Goal: Task Accomplishment & Management: Complete application form

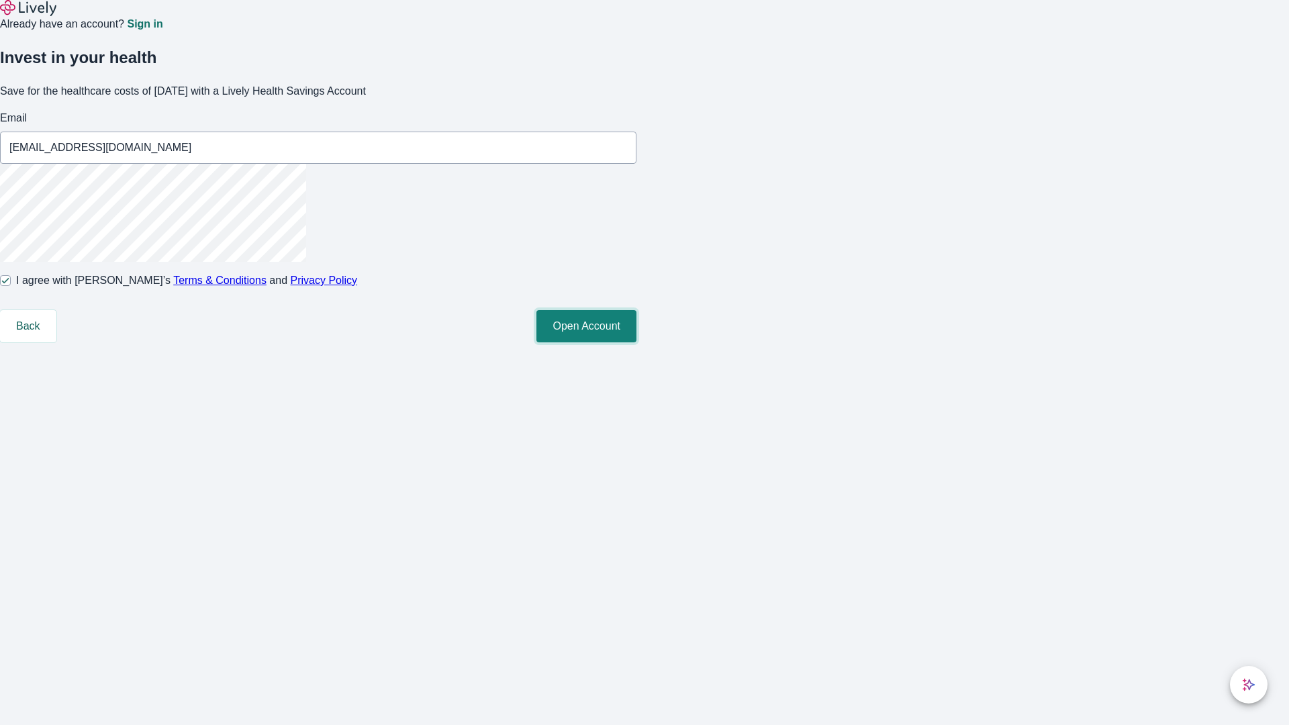
click at [636, 342] on button "Open Account" at bounding box center [586, 326] width 100 height 32
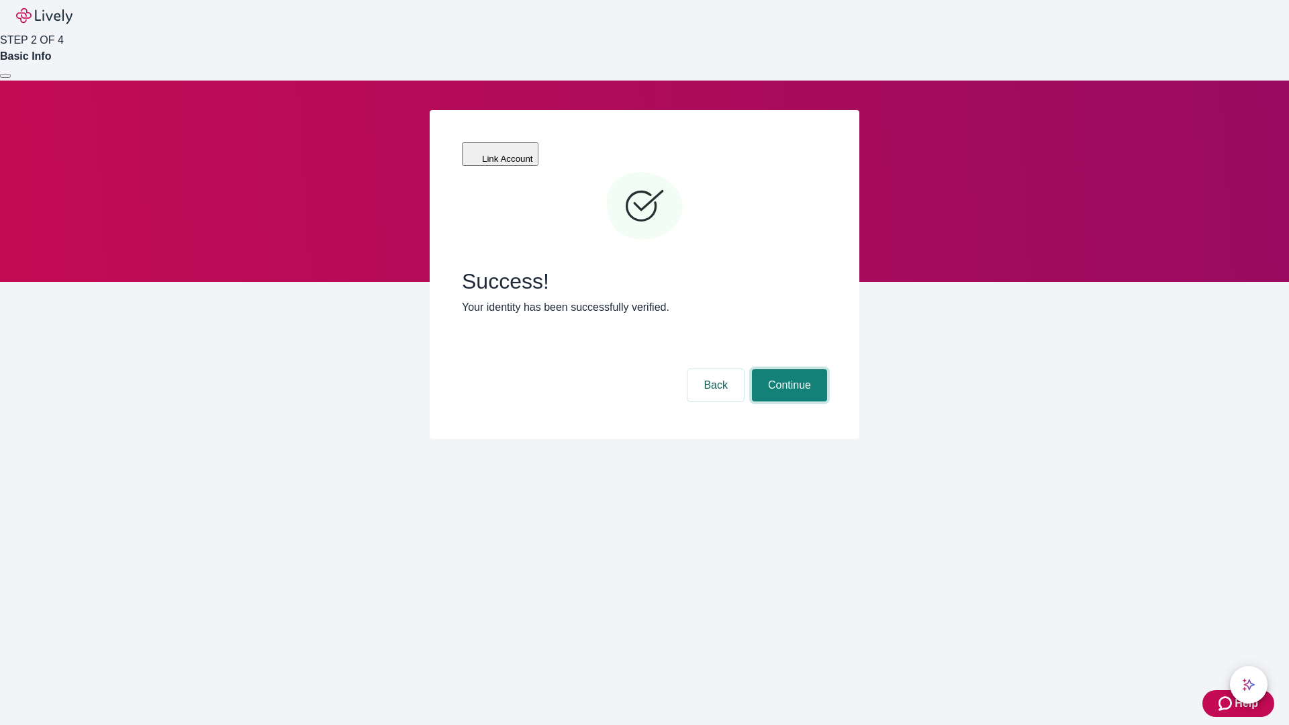
click at [787, 369] on button "Continue" at bounding box center [789, 385] width 75 height 32
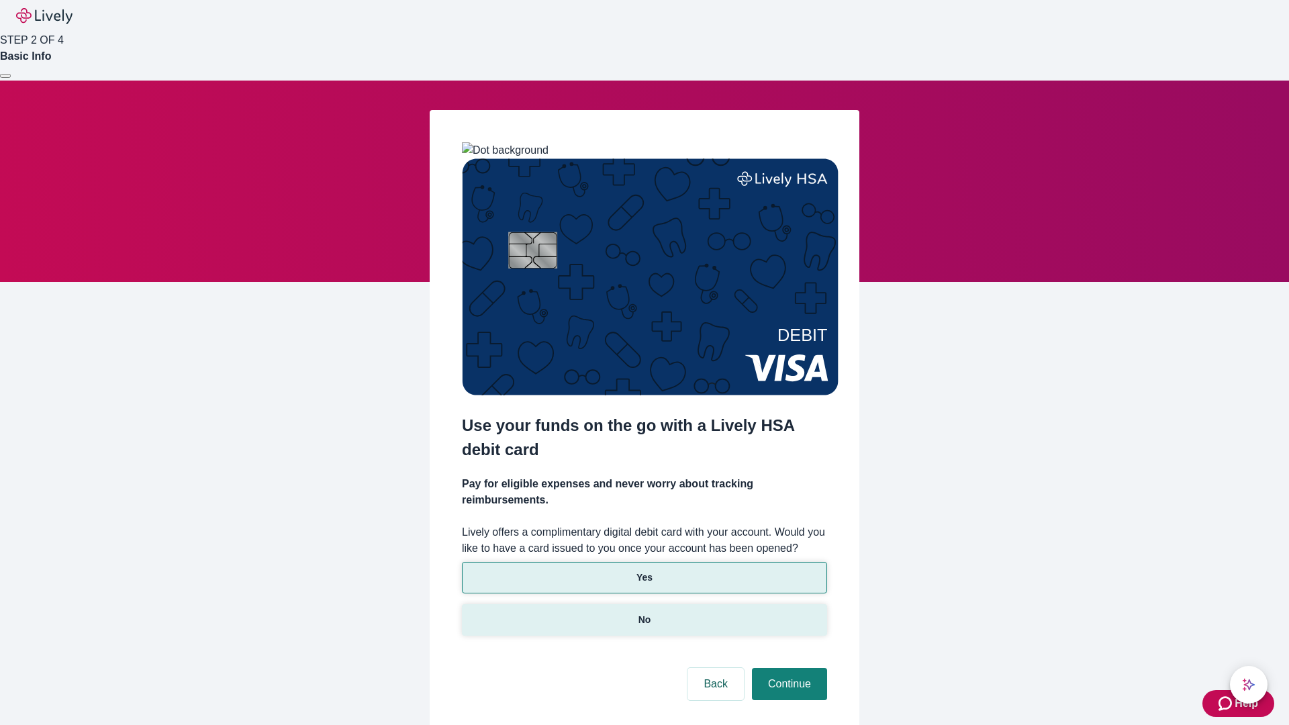
click at [644, 613] on p "No" at bounding box center [644, 620] width 13 height 14
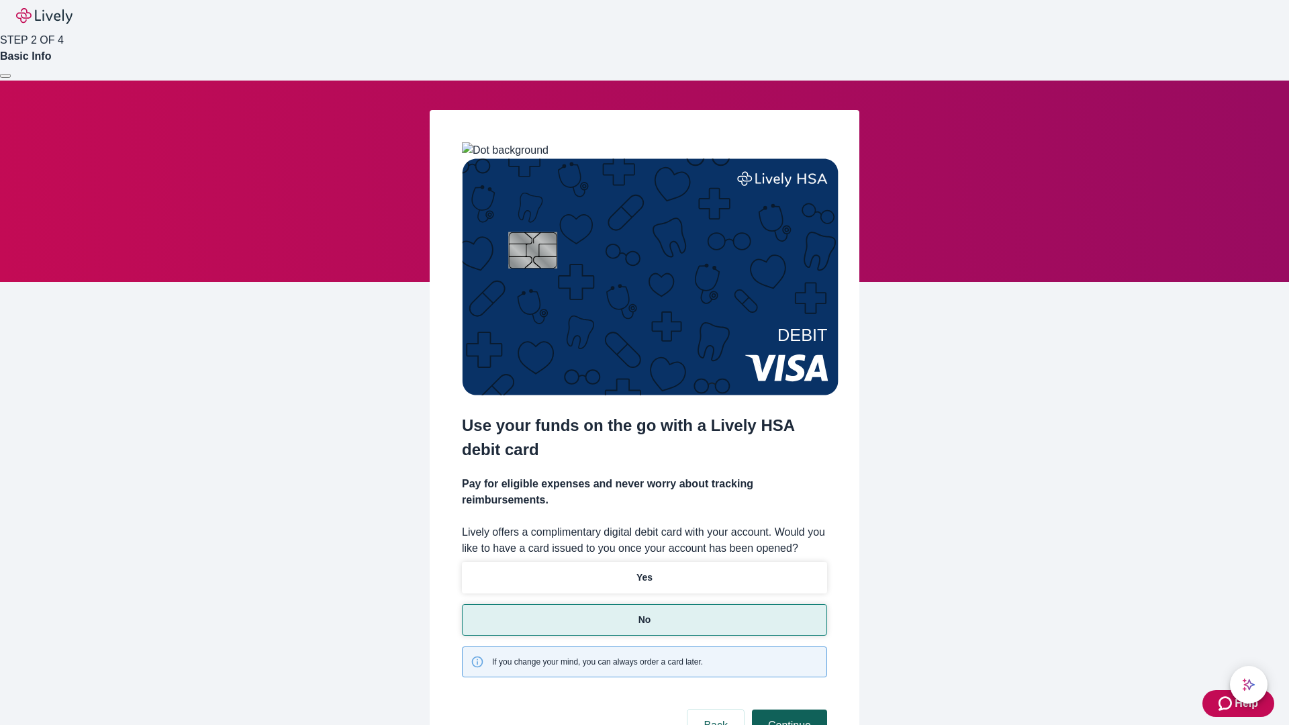
click at [787, 710] on button "Continue" at bounding box center [789, 726] width 75 height 32
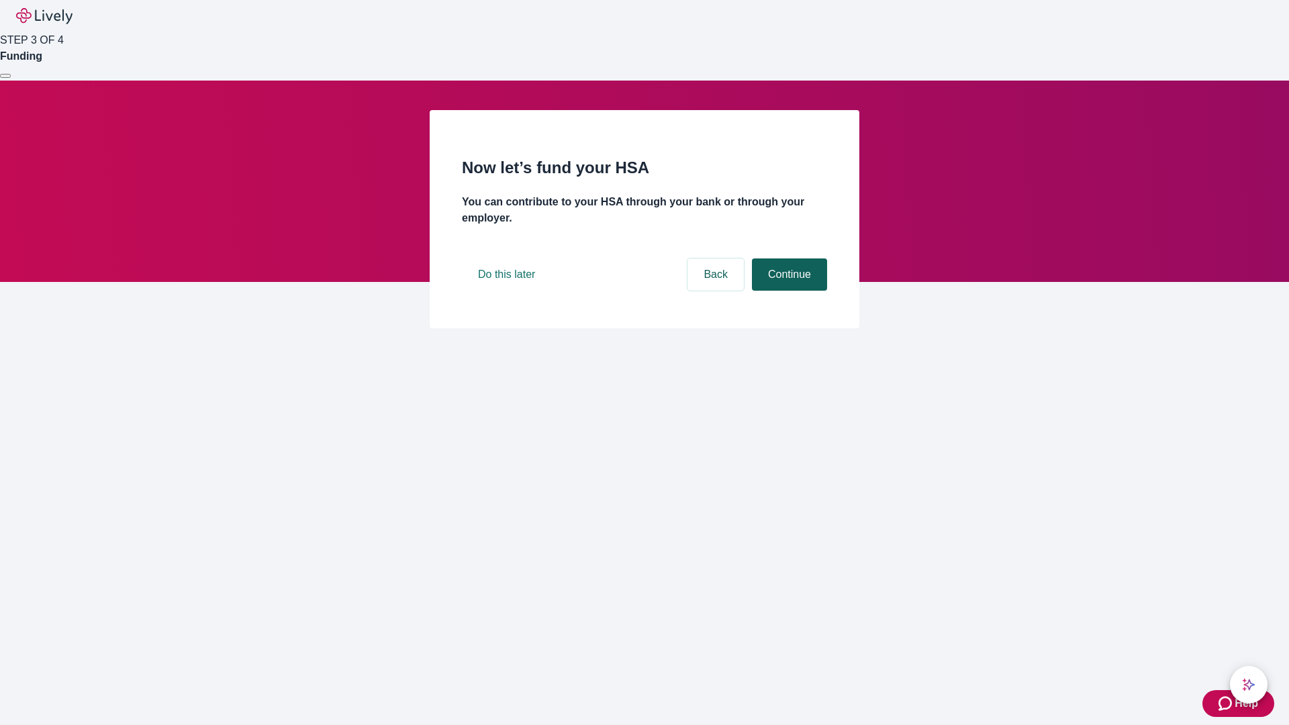
click at [787, 291] on button "Continue" at bounding box center [789, 274] width 75 height 32
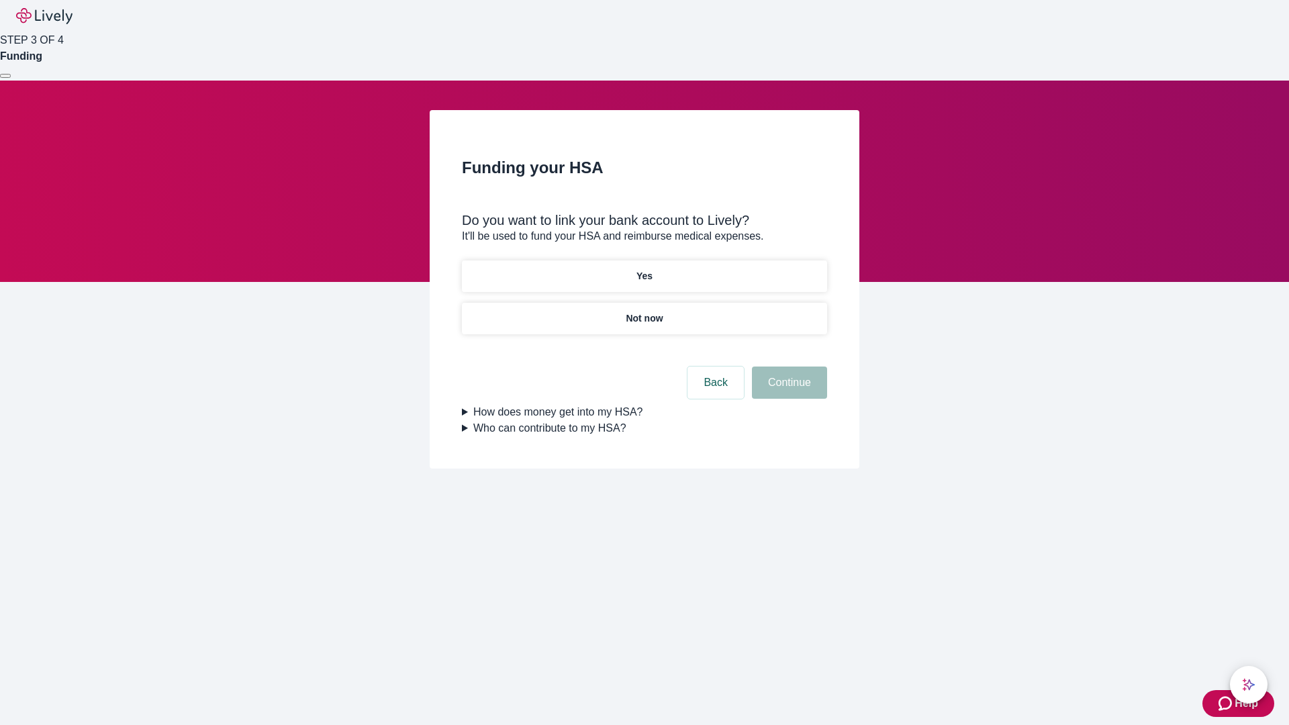
click at [644, 269] on p "Yes" at bounding box center [644, 276] width 16 height 14
click at [787, 367] on button "Continue" at bounding box center [789, 383] width 75 height 32
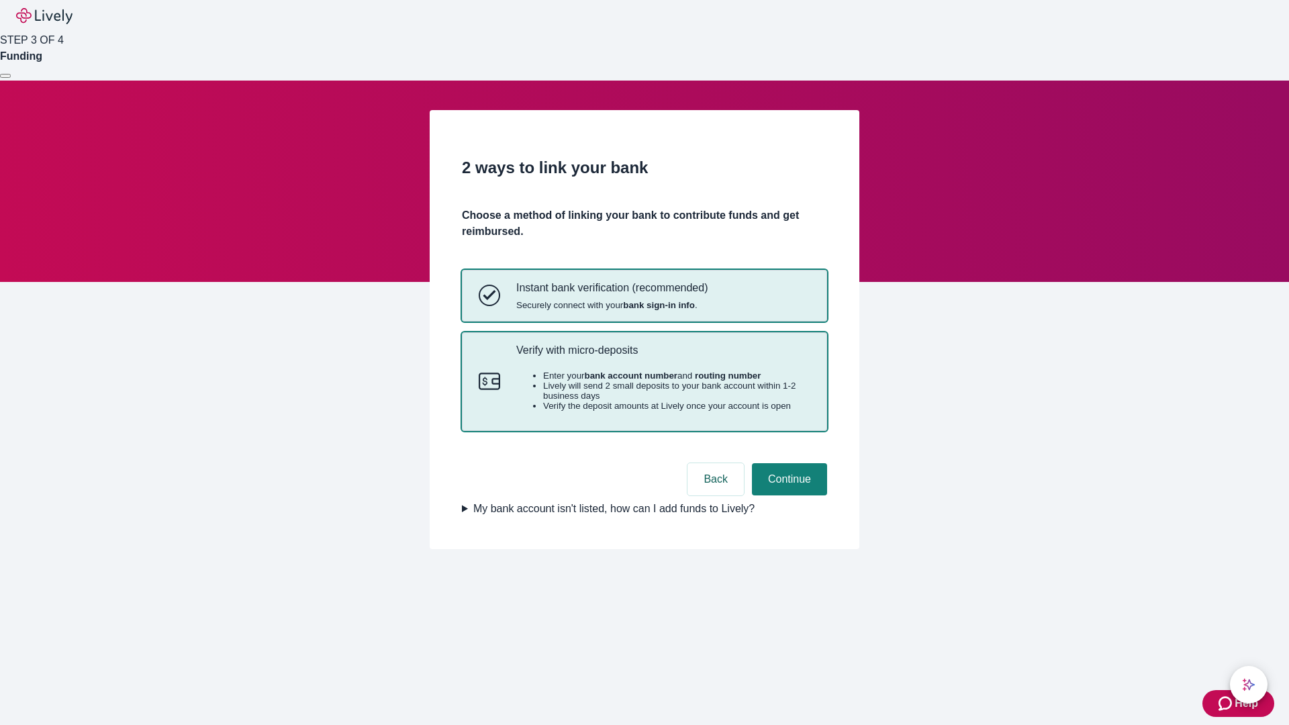
click at [663, 356] on p "Verify with micro-deposits" at bounding box center [663, 350] width 294 height 13
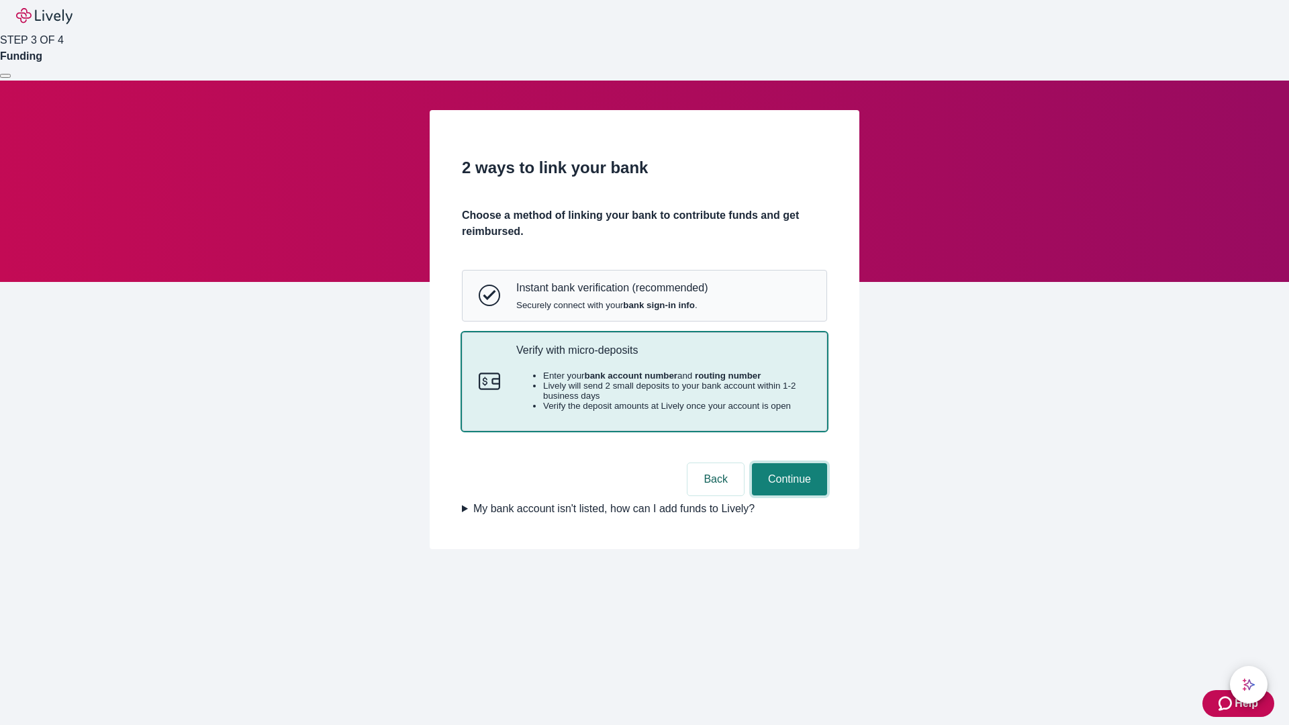
click at [787, 495] on button "Continue" at bounding box center [789, 479] width 75 height 32
